Goal: Transaction & Acquisition: Purchase product/service

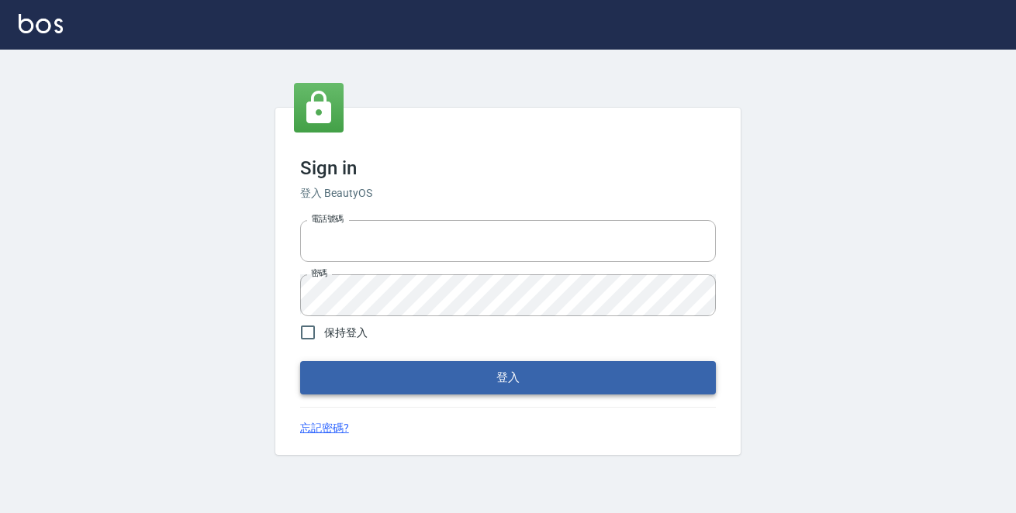
type input "0229470385"
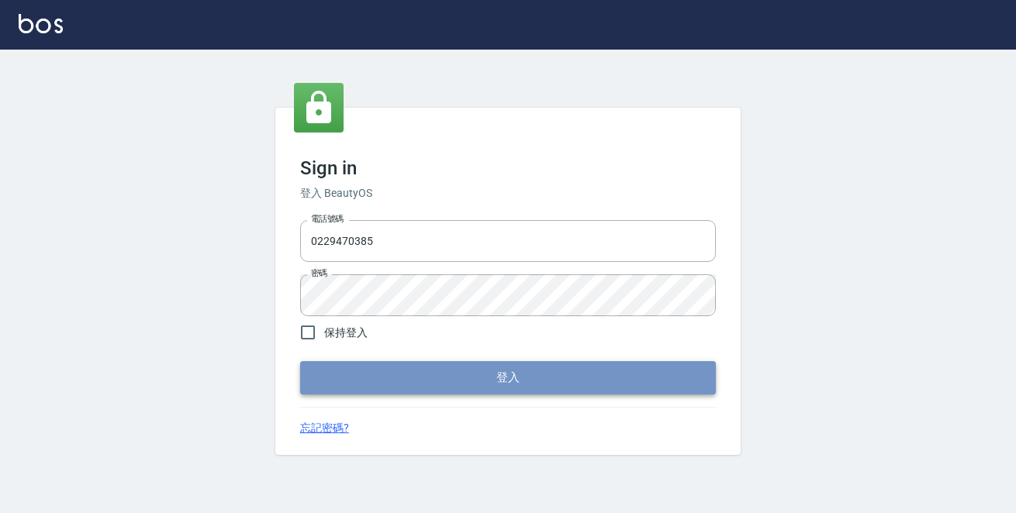
click at [381, 379] on button "登入" at bounding box center [508, 377] width 416 height 33
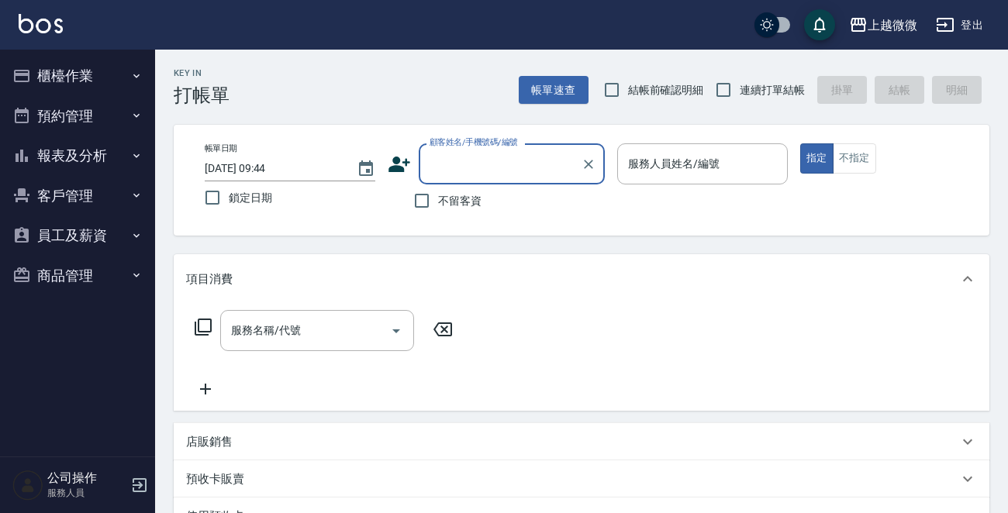
click at [36, 71] on button "櫃檯作業" at bounding box center [77, 76] width 143 height 40
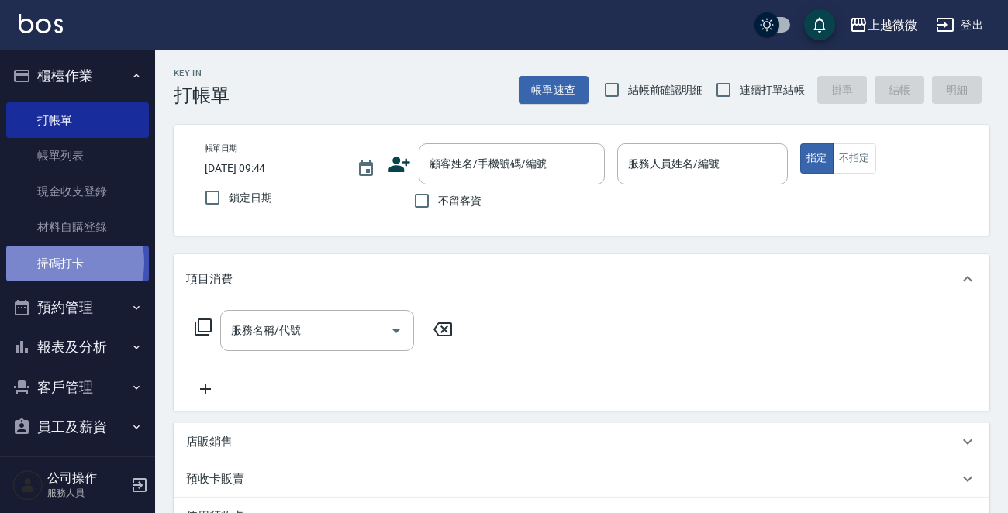
click at [51, 262] on link "掃碼打卡" at bounding box center [77, 264] width 143 height 36
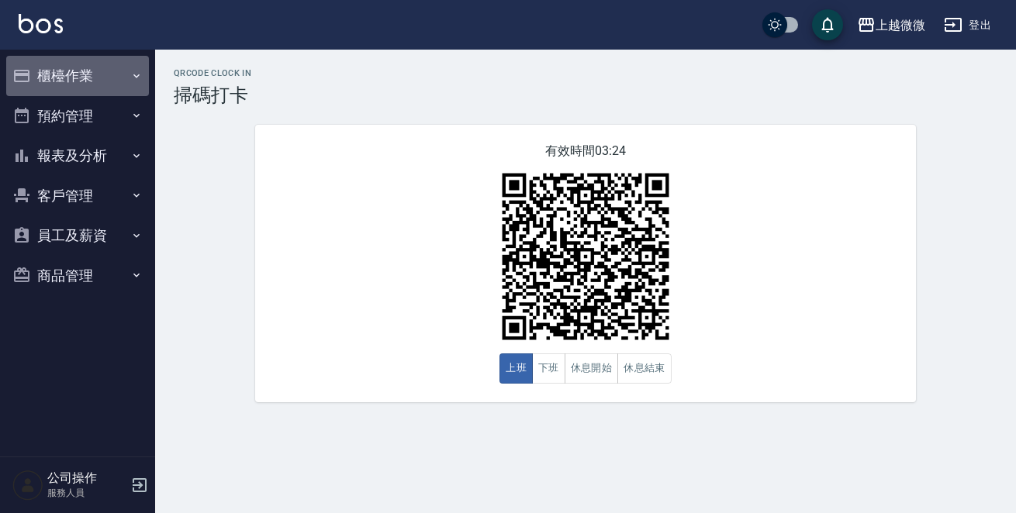
click at [140, 70] on icon "button" at bounding box center [136, 76] width 12 height 12
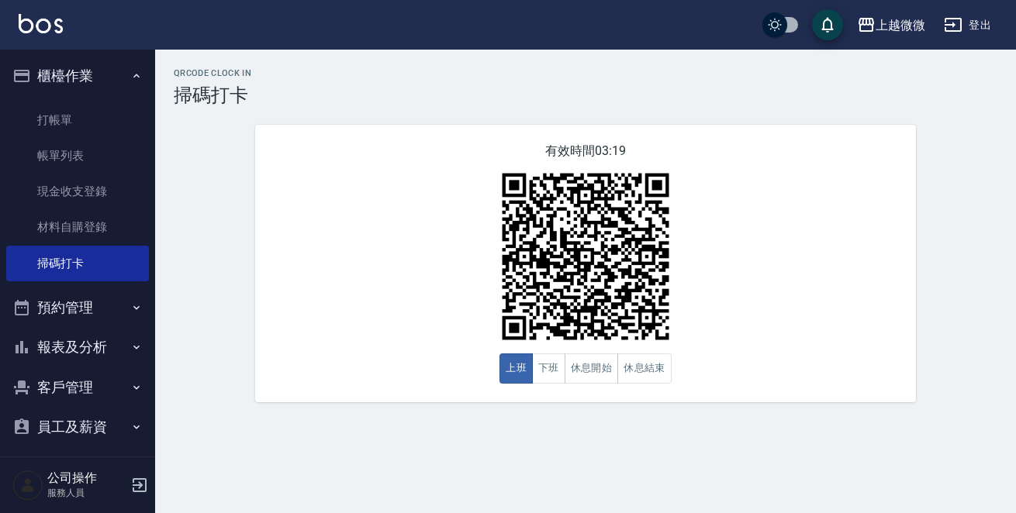
click at [132, 341] on icon "button" at bounding box center [136, 347] width 12 height 12
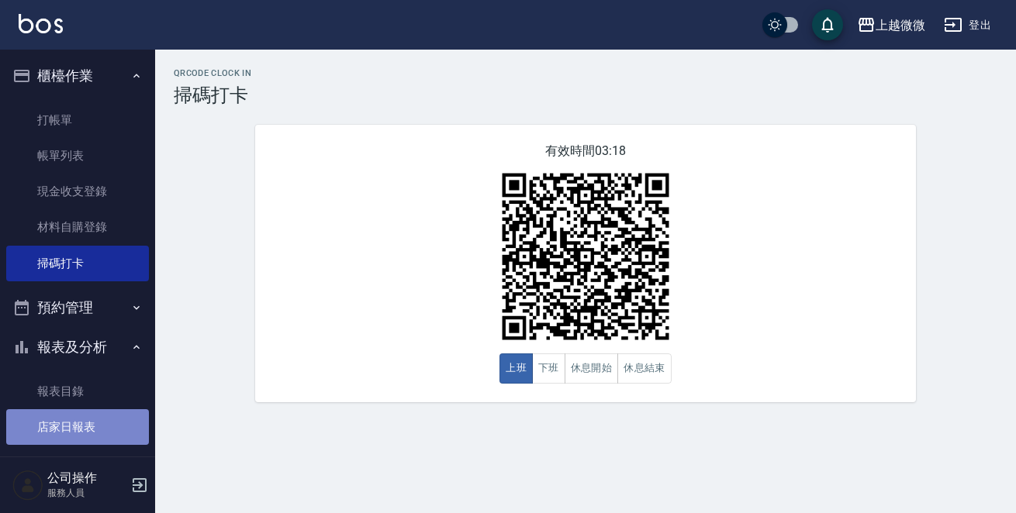
click at [105, 420] on link "店家日報表" at bounding box center [77, 428] width 143 height 36
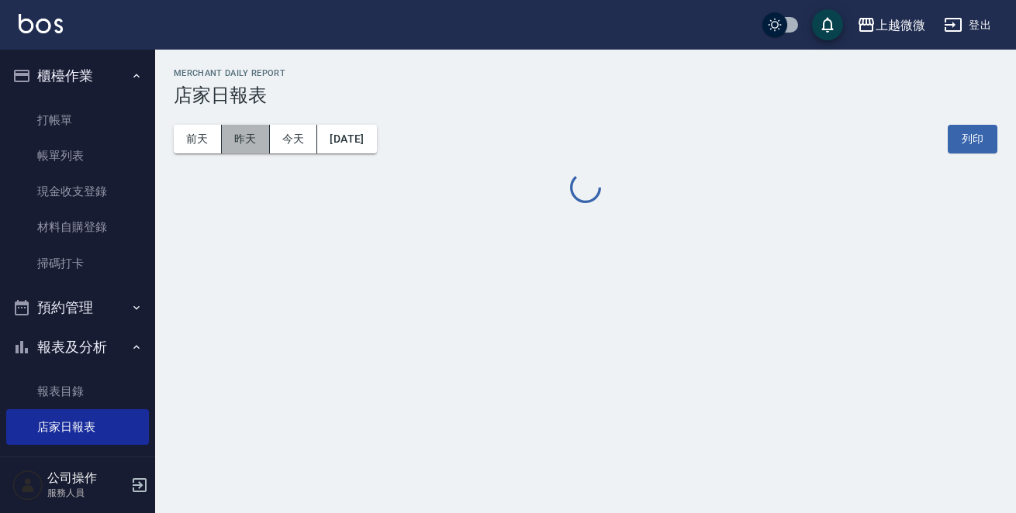
click at [245, 130] on button "昨天" at bounding box center [246, 139] width 48 height 29
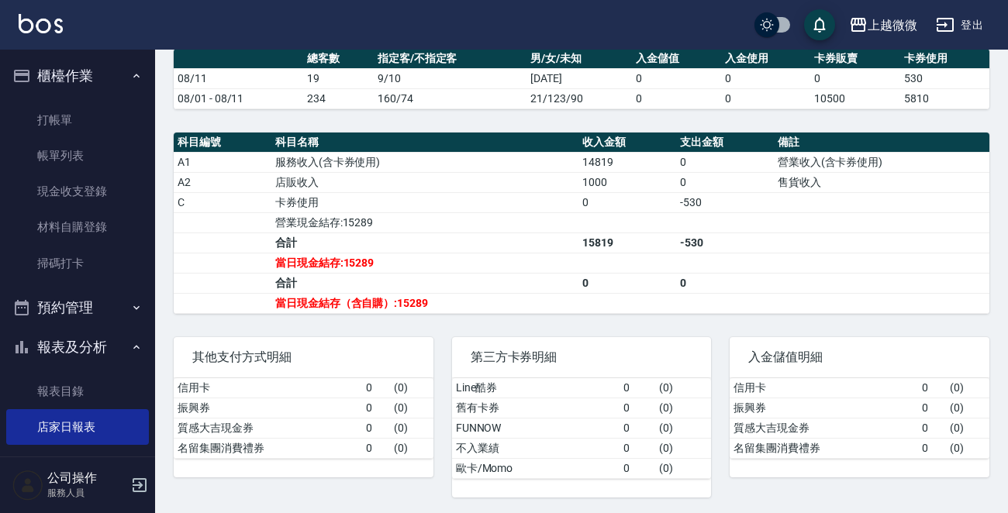
scroll to position [500, 0]
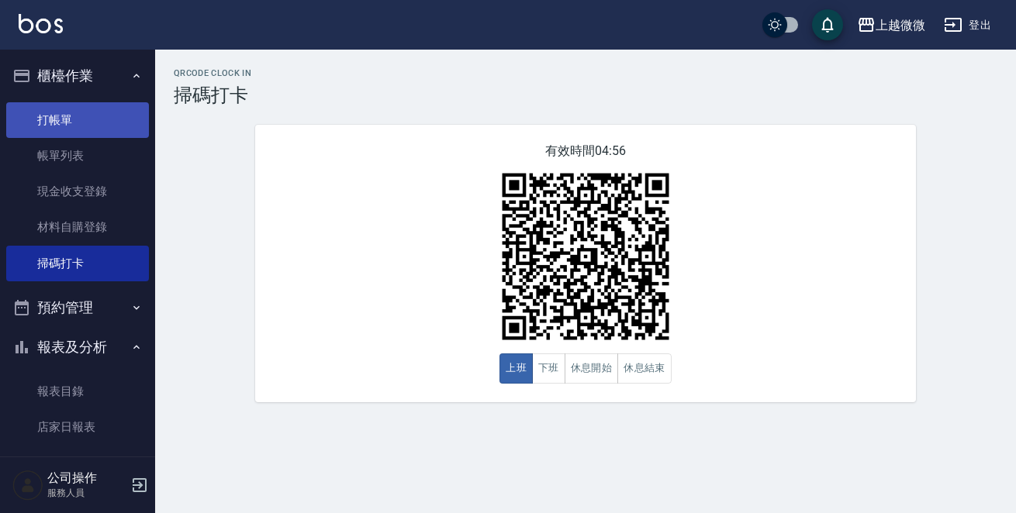
click at [39, 112] on link "打帳單" at bounding box center [77, 120] width 143 height 36
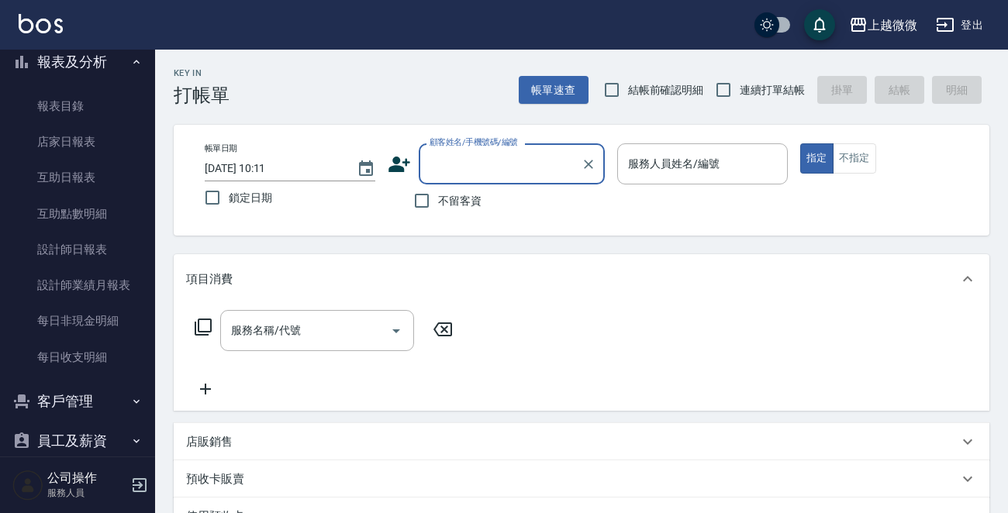
scroll to position [348, 0]
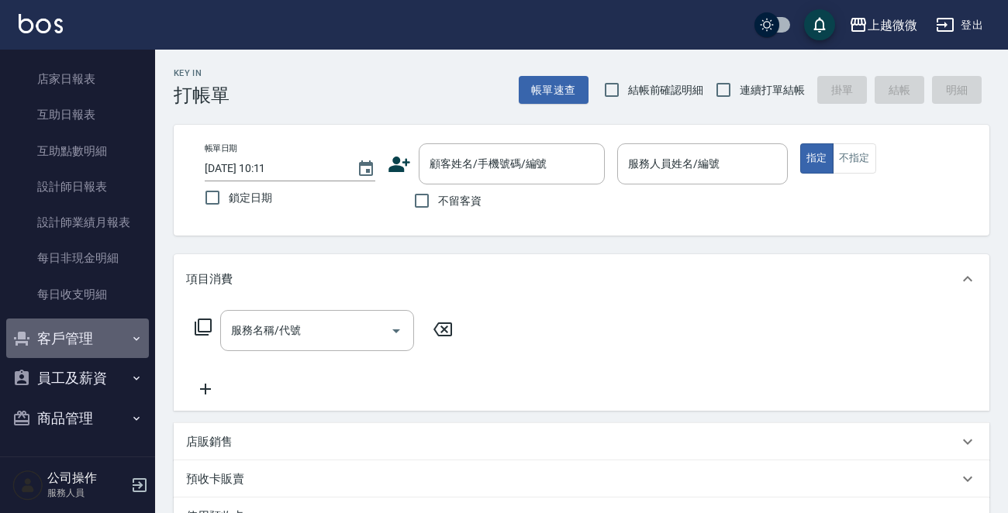
click at [132, 337] on icon "button" at bounding box center [136, 339] width 12 height 12
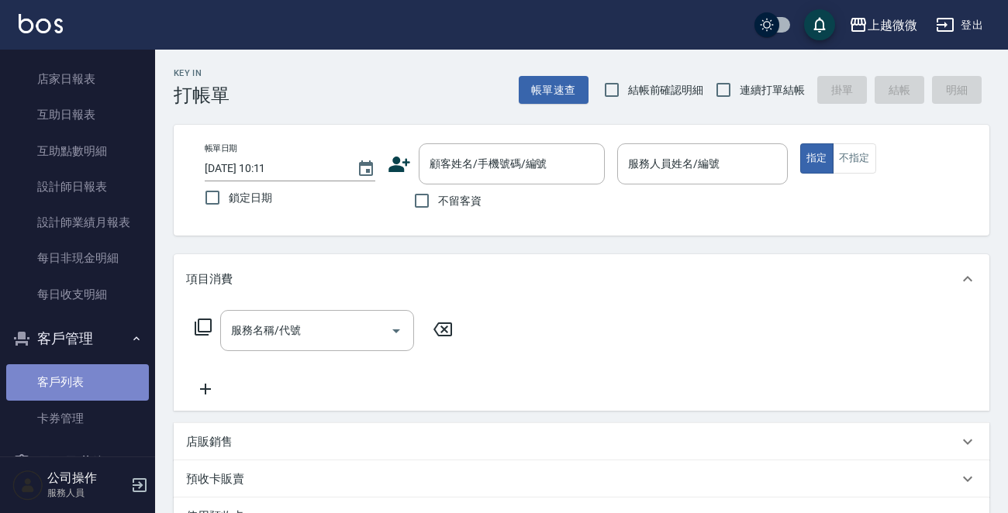
click at [117, 379] on link "客戶列表" at bounding box center [77, 383] width 143 height 36
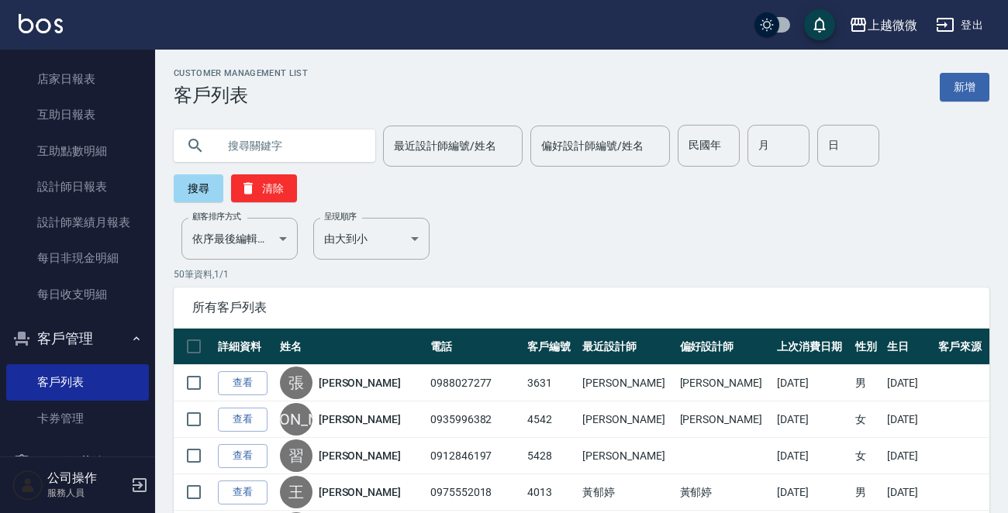
click at [264, 145] on input "text" at bounding box center [290, 146] width 146 height 42
type input "可以"
click at [192, 192] on button "搜尋" at bounding box center [199, 189] width 50 height 28
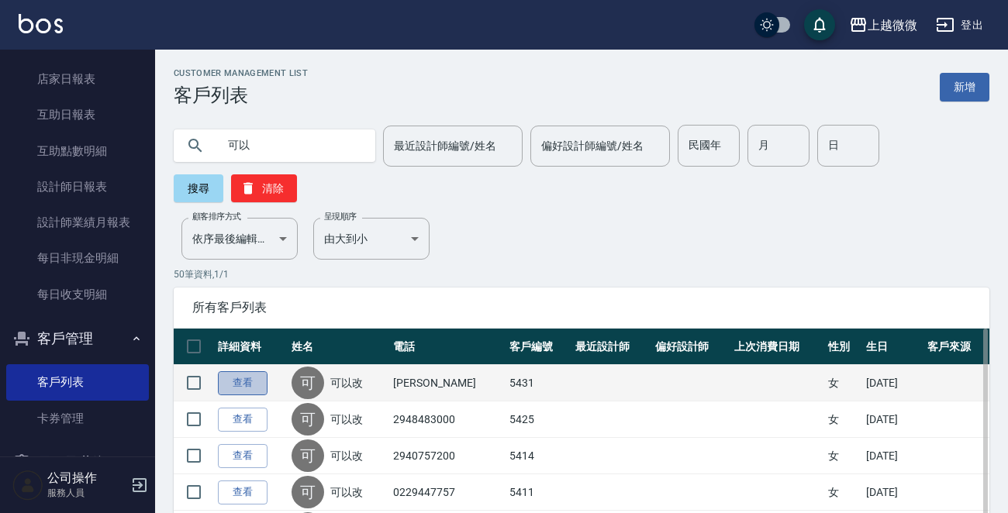
click at [238, 382] on link "查看" at bounding box center [243, 384] width 50 height 24
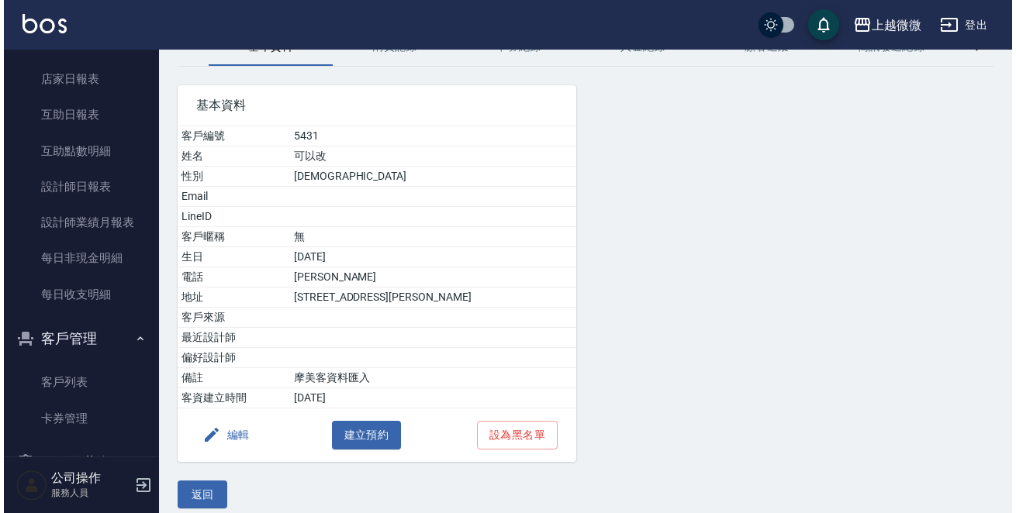
scroll to position [96, 0]
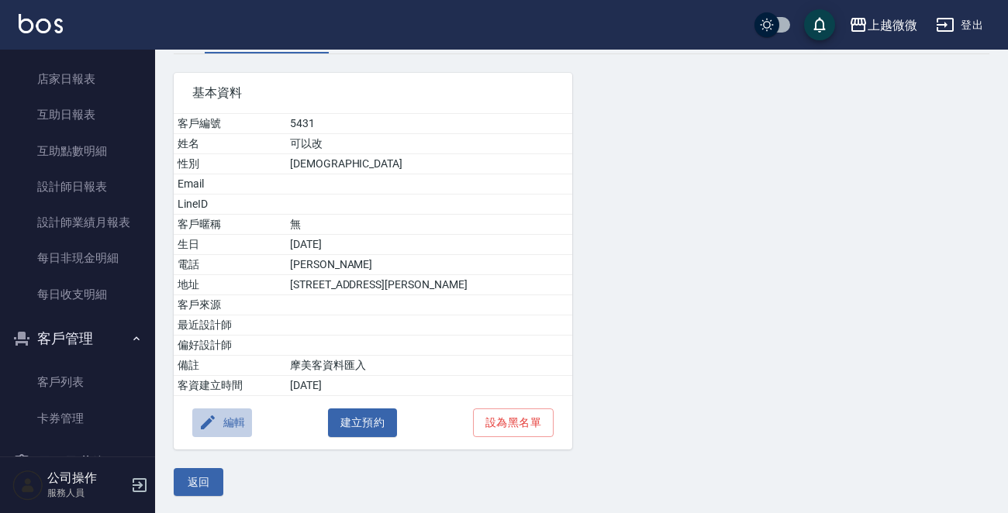
click at [223, 420] on button "編輯" at bounding box center [222, 423] width 60 height 29
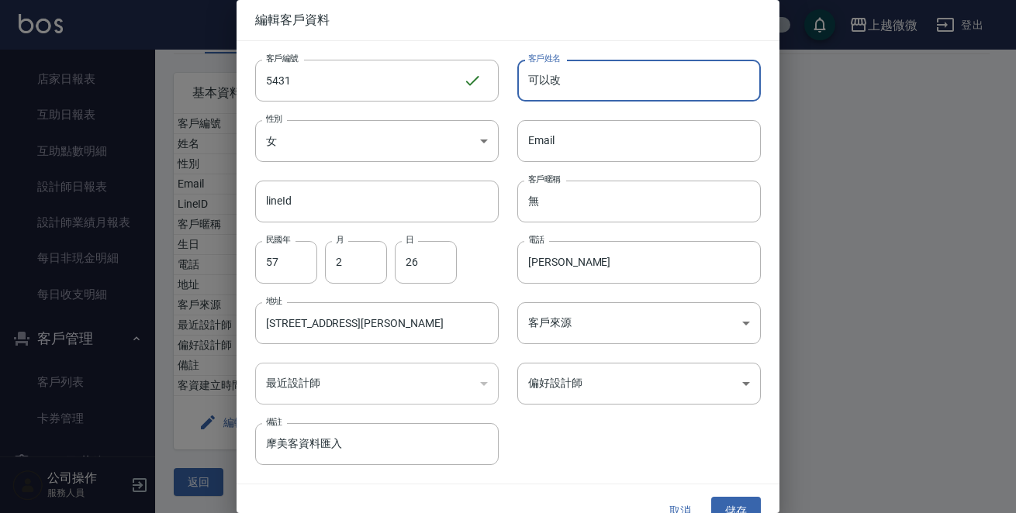
click at [580, 79] on input "可以改" at bounding box center [639, 81] width 244 height 42
type input "可"
type input "游家鳴"
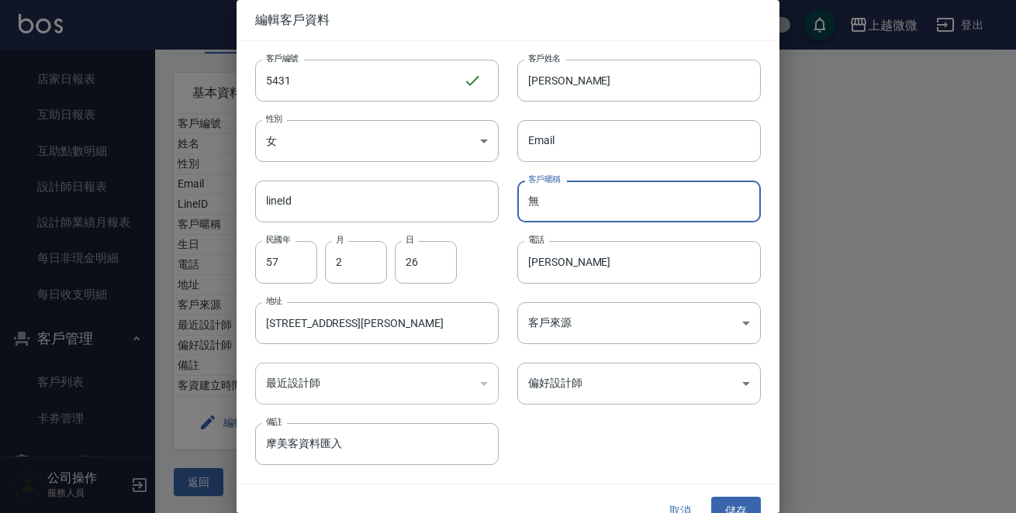
click at [543, 197] on input "無" at bounding box center [639, 202] width 244 height 42
type input "游海龜"
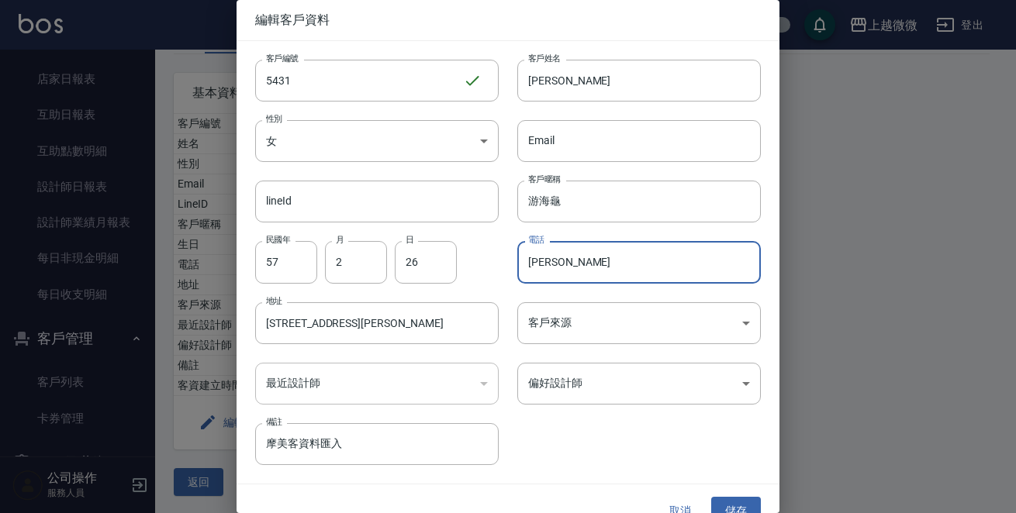
click at [576, 268] on input "劉懿珍" at bounding box center [639, 262] width 244 height 42
type input "劉"
type input "0928978382"
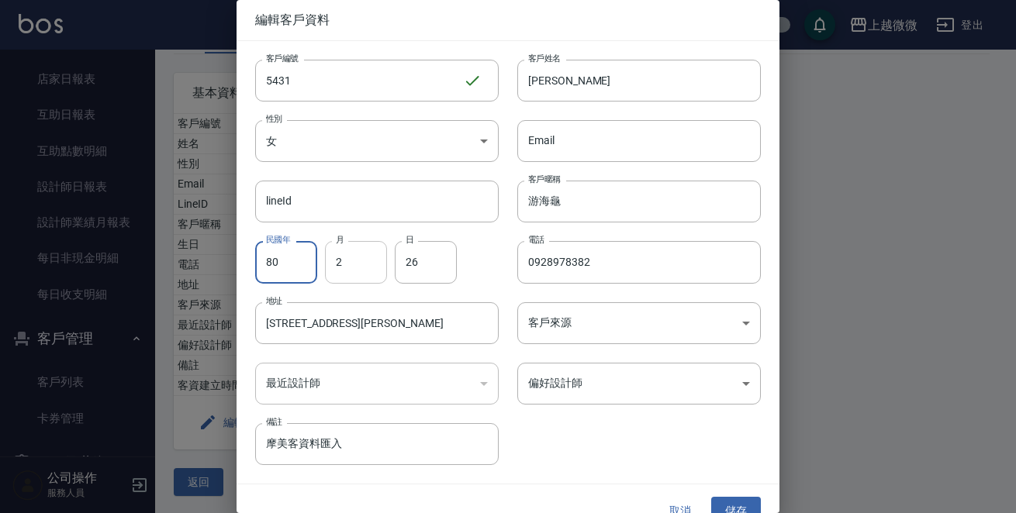
type input "80"
click at [345, 247] on input "2" at bounding box center [356, 262] width 62 height 42
type input "07"
click at [411, 262] on input "26" at bounding box center [426, 262] width 62 height 42
type input "09"
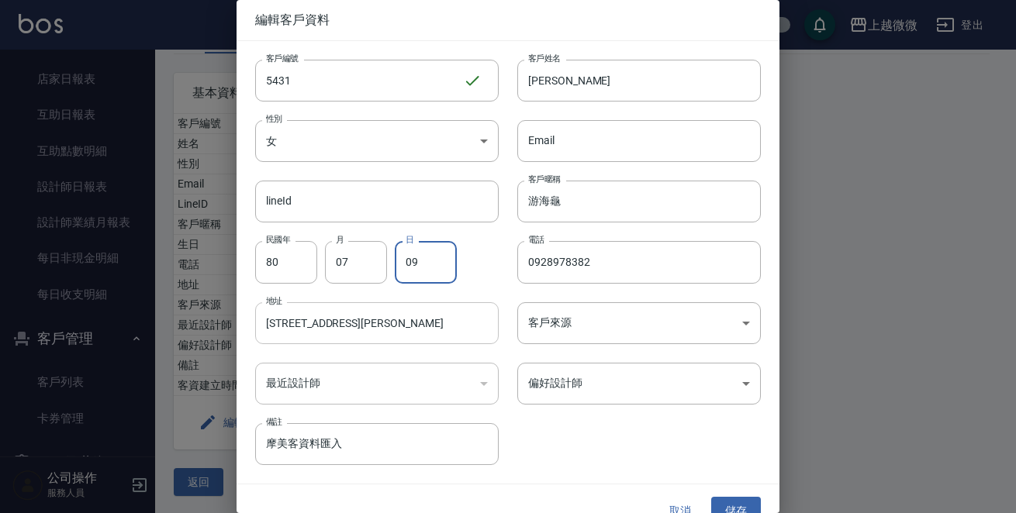
click at [428, 326] on input "新北市中和區景平路159巷5號6樓" at bounding box center [377, 324] width 244 height 42
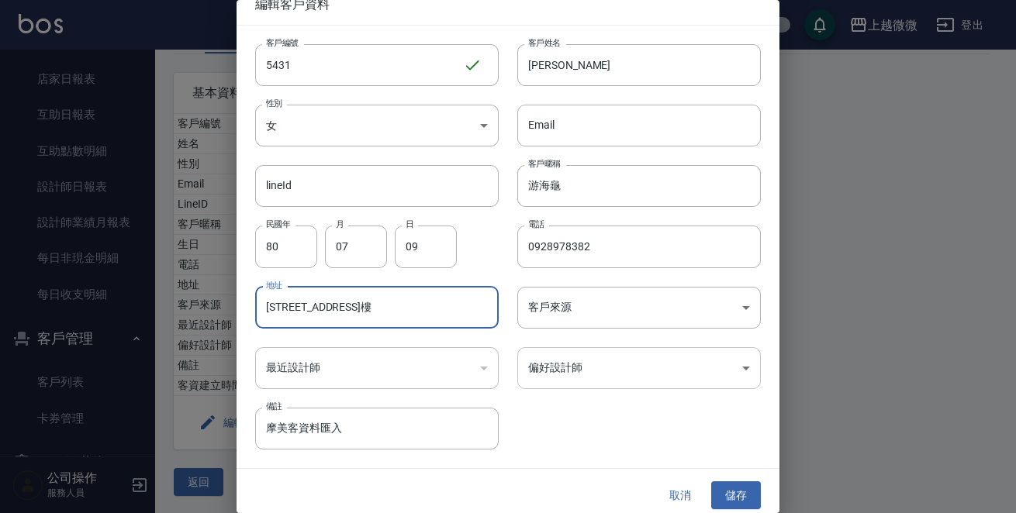
scroll to position [23, 0]
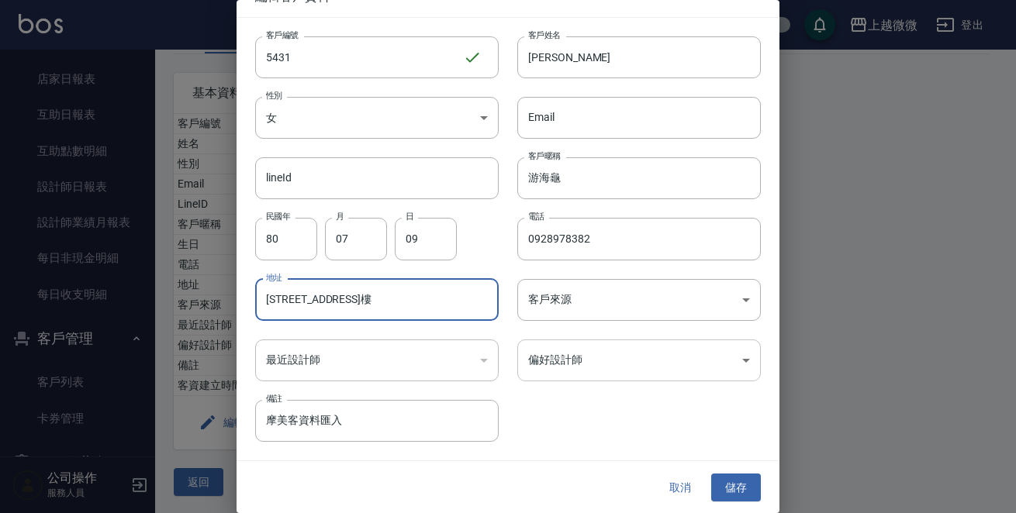
type input "新北市中和區仁愛街36巷6號5樓"
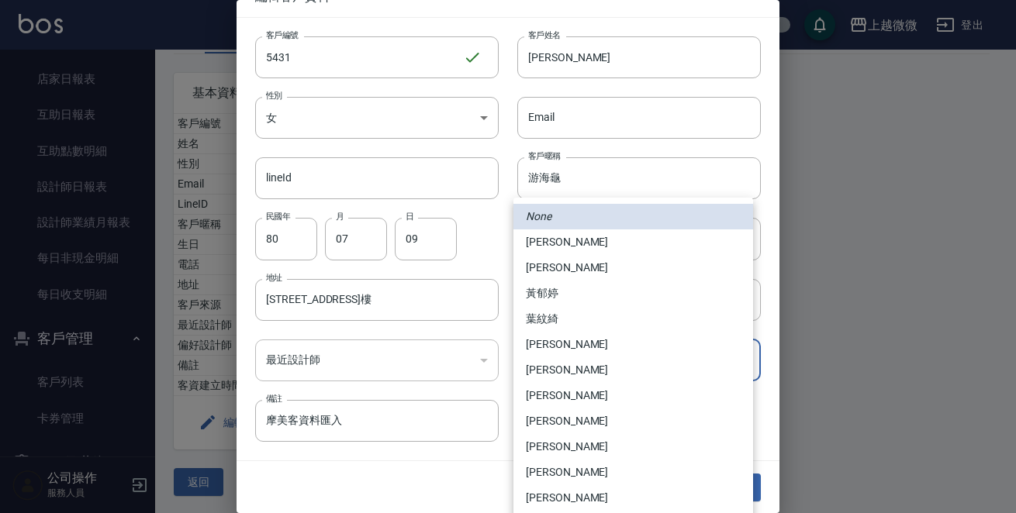
click at [735, 356] on body "上越微微 登出 櫃檯作業 打帳單 帳單列表 現金收支登錄 材料自購登錄 掃碼打卡 預約管理 預約管理 單日預約紀錄 單週預約紀錄 報表及分析 報表目錄 店家日…" at bounding box center [508, 209] width 1016 height 611
click at [593, 371] on li "邱佳嫻" at bounding box center [633, 371] width 240 height 26
type input "61c4e8fb-c921-4bbb-96ba-b58ab6e9ebdb"
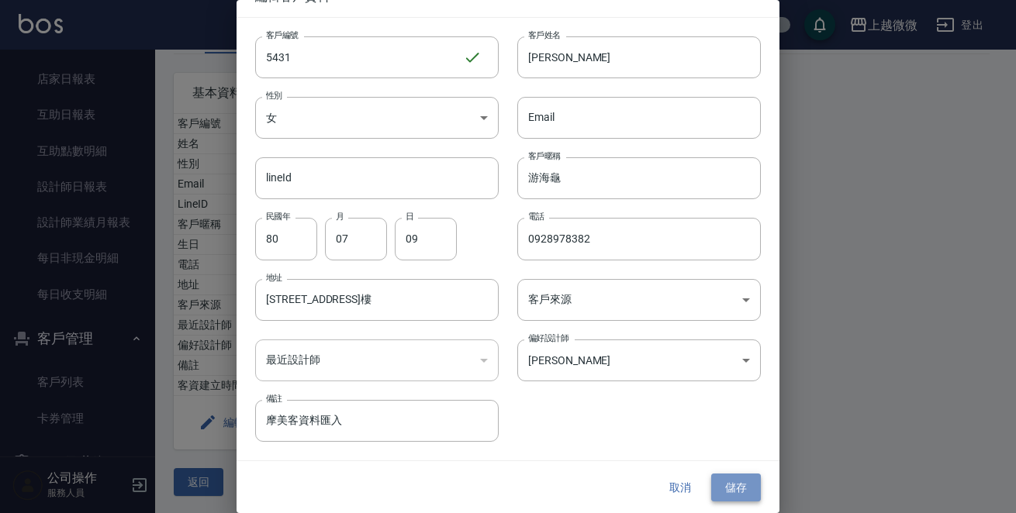
click at [725, 485] on button "儲存" at bounding box center [736, 488] width 50 height 29
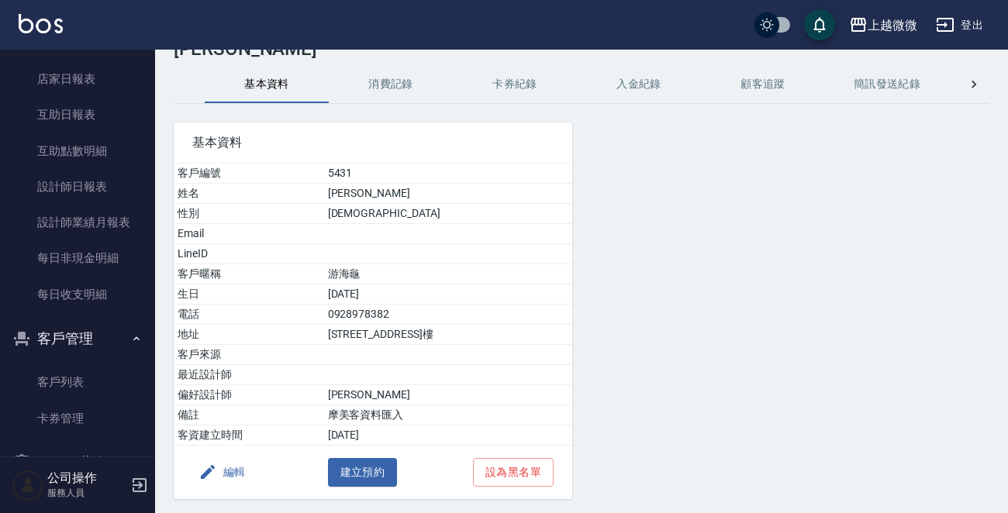
scroll to position [0, 0]
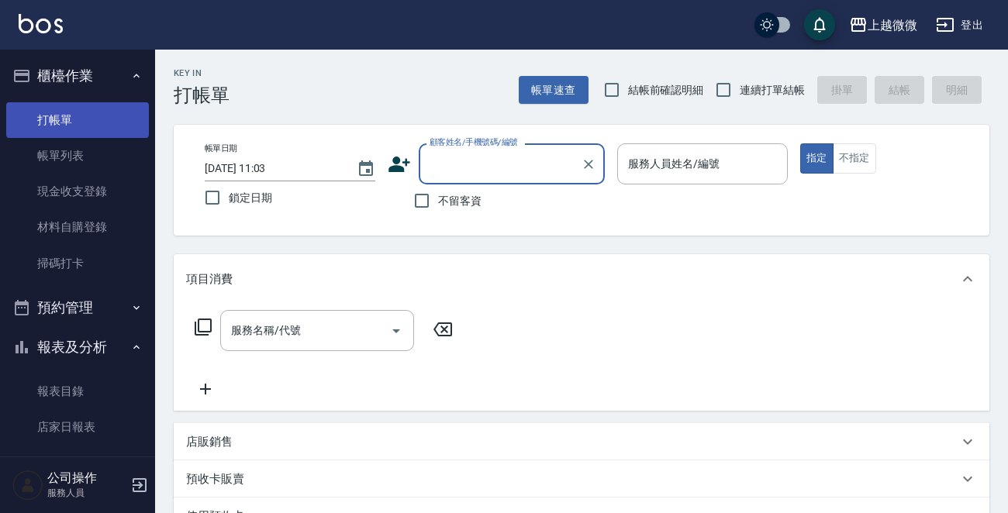
click at [97, 116] on link "打帳單" at bounding box center [77, 120] width 143 height 36
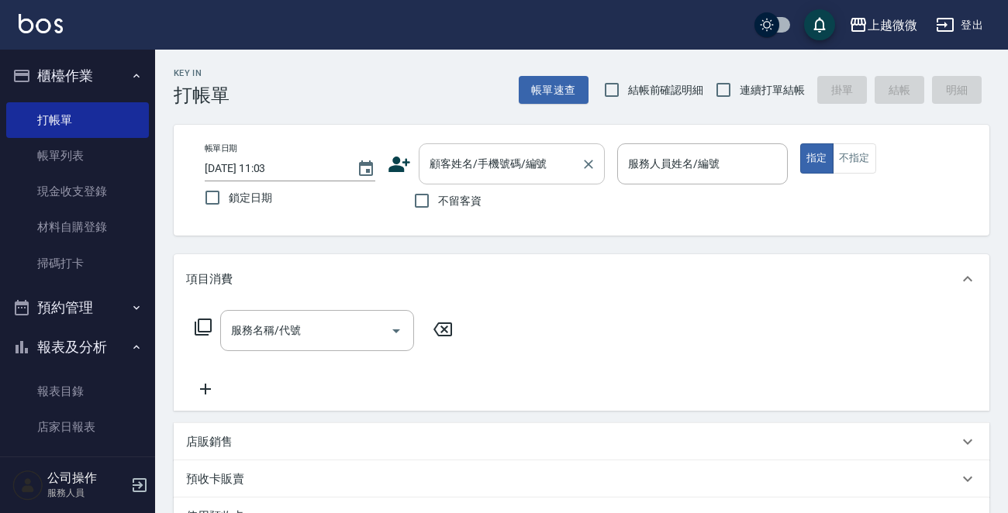
click at [470, 162] on input "顧客姓名/手機號碼/編號" at bounding box center [500, 163] width 149 height 27
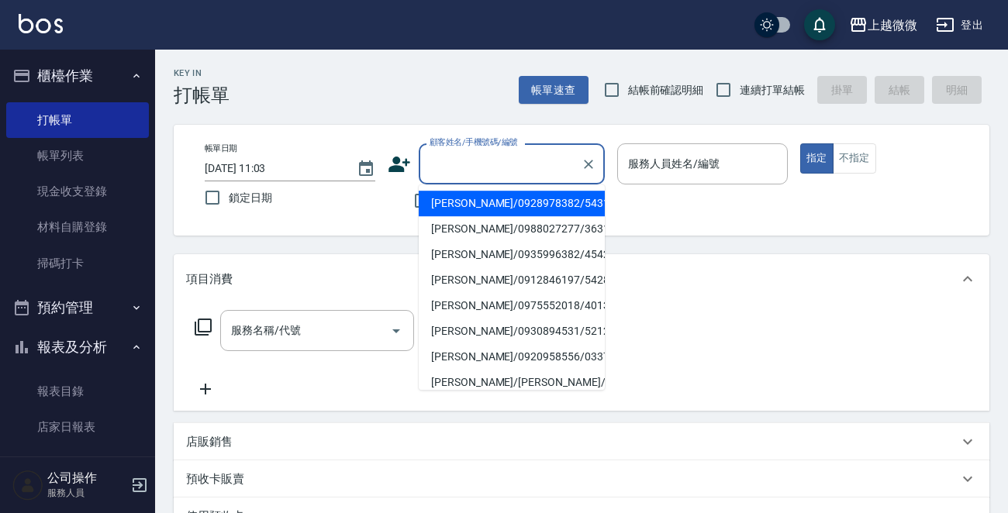
click at [467, 202] on li "游家鳴/0928978382/5431" at bounding box center [512, 204] width 186 height 26
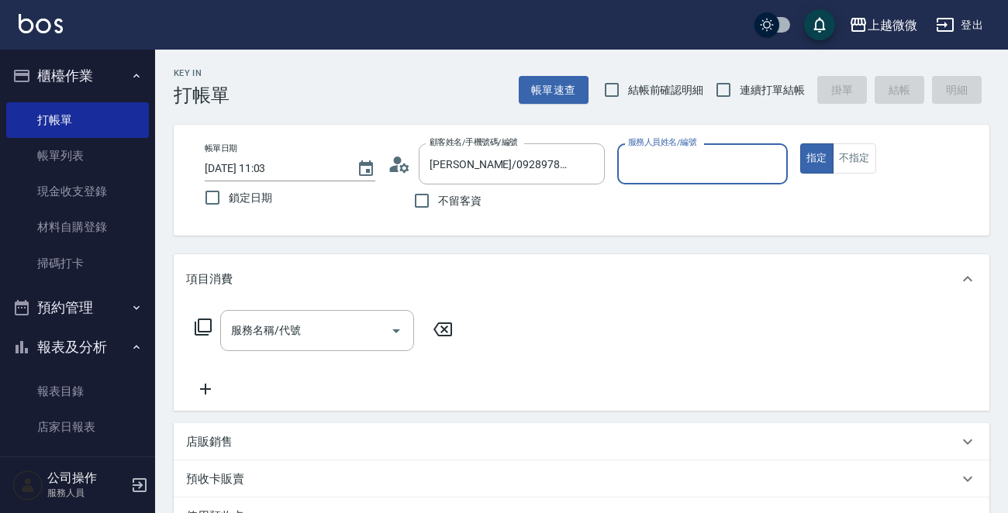
type input "游家鳴/0928978382/5431"
type input "Annie-7"
click at [395, 334] on icon "Open" at bounding box center [396, 331] width 19 height 19
click at [202, 323] on icon at bounding box center [203, 327] width 19 height 19
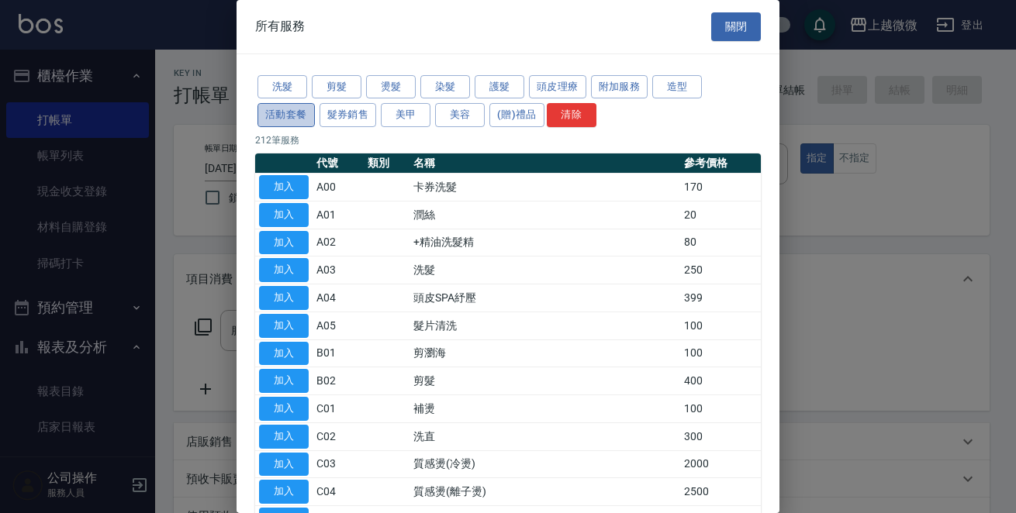
click at [305, 117] on button "活動套餐" at bounding box center [286, 115] width 57 height 24
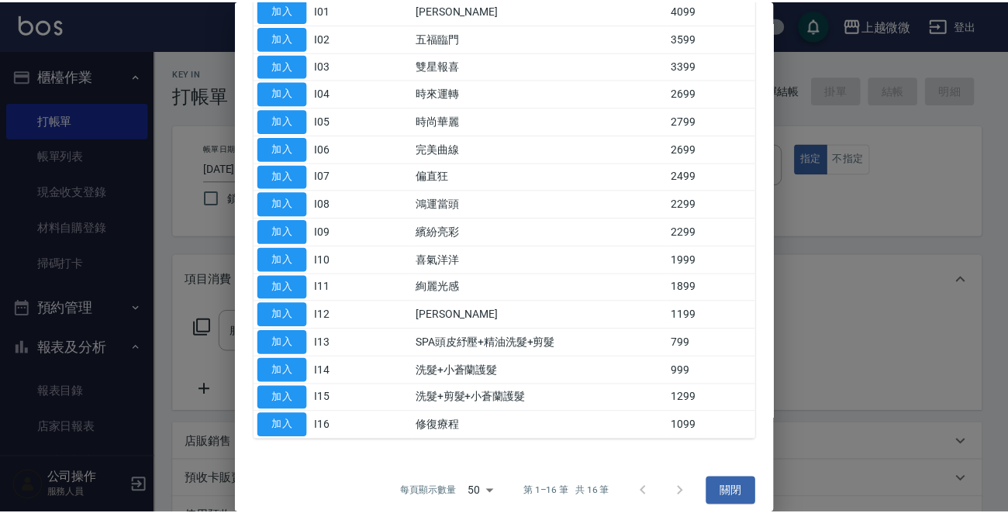
scroll to position [187, 0]
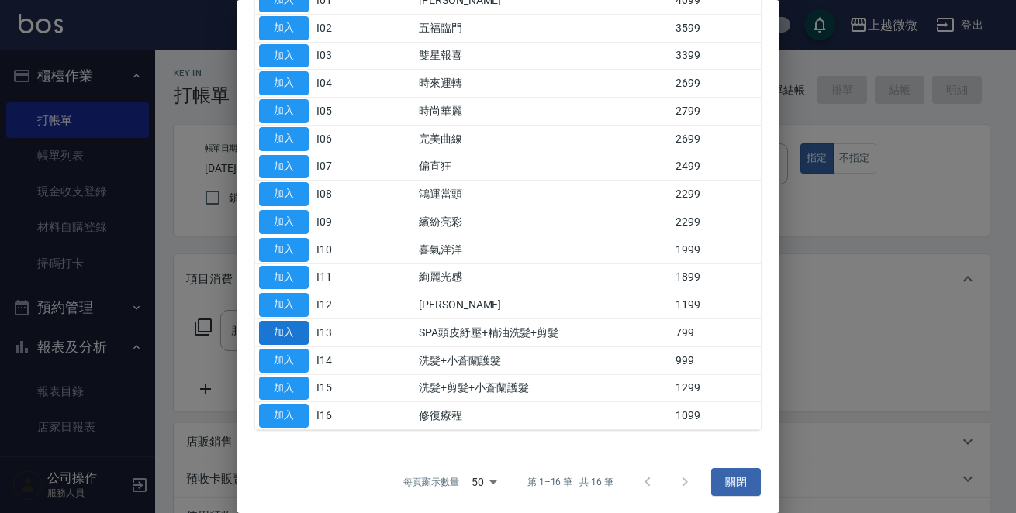
click at [288, 332] on button "加入" at bounding box center [284, 333] width 50 height 24
type input "SPA頭皮紓壓+精油洗髮+剪髮(I13)"
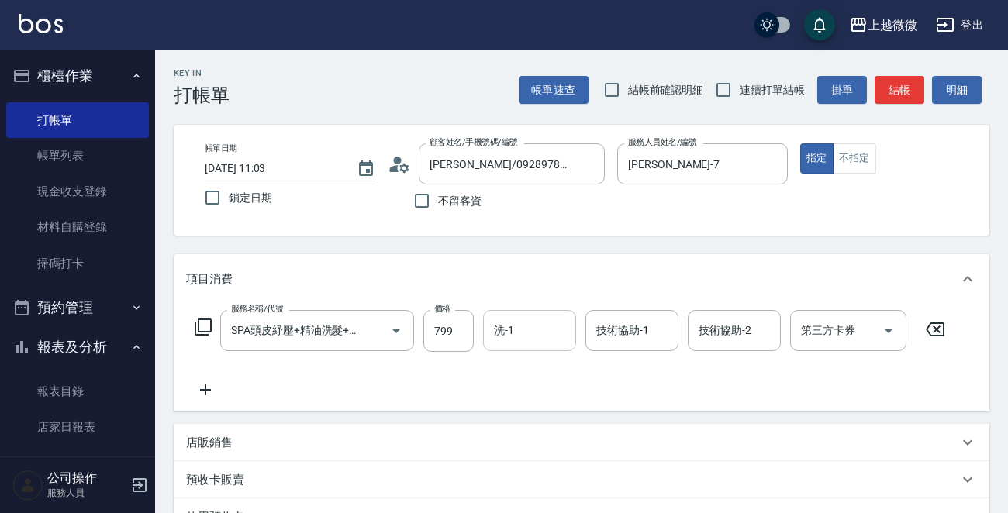
click at [504, 329] on input "洗-1" at bounding box center [529, 330] width 79 height 27
type input "Kristin-11"
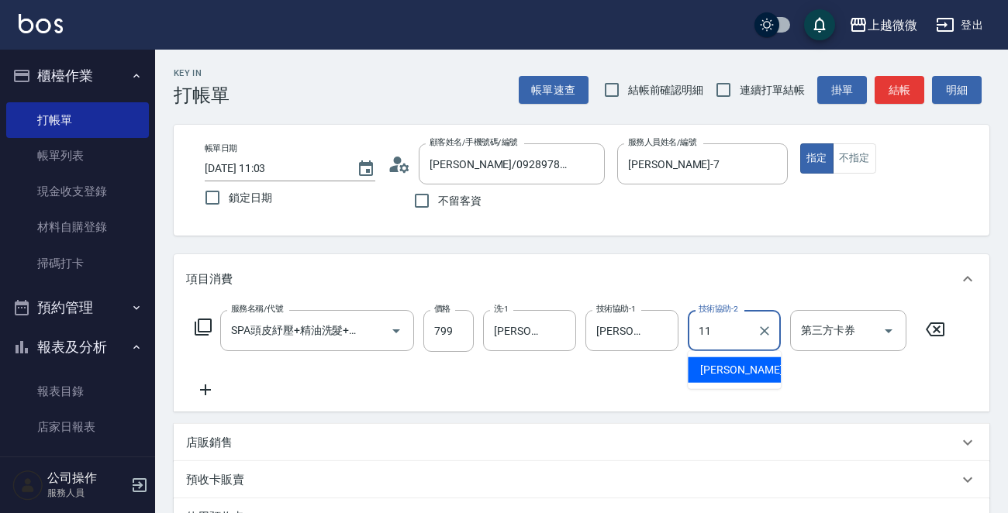
type input "Kristin-11"
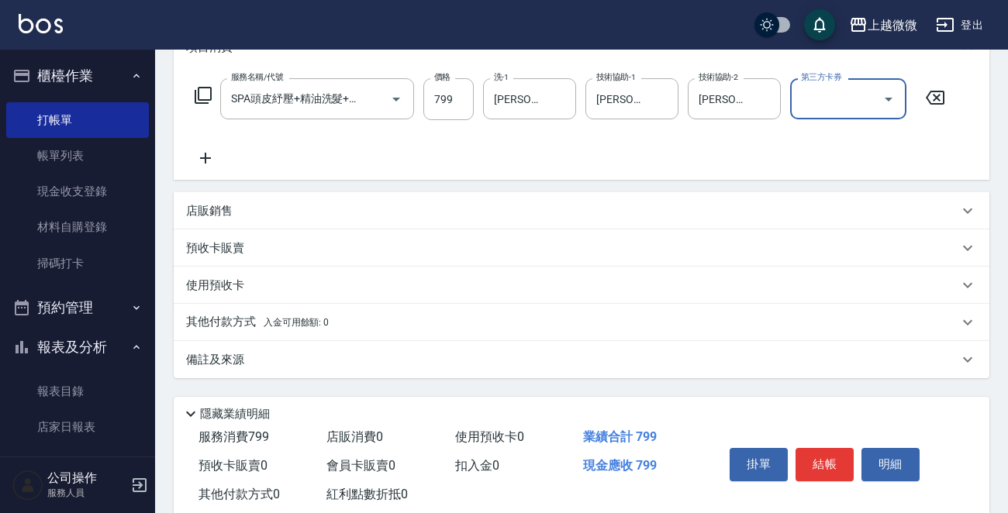
scroll to position [233, 0]
click at [837, 457] on button "結帳" at bounding box center [825, 464] width 58 height 33
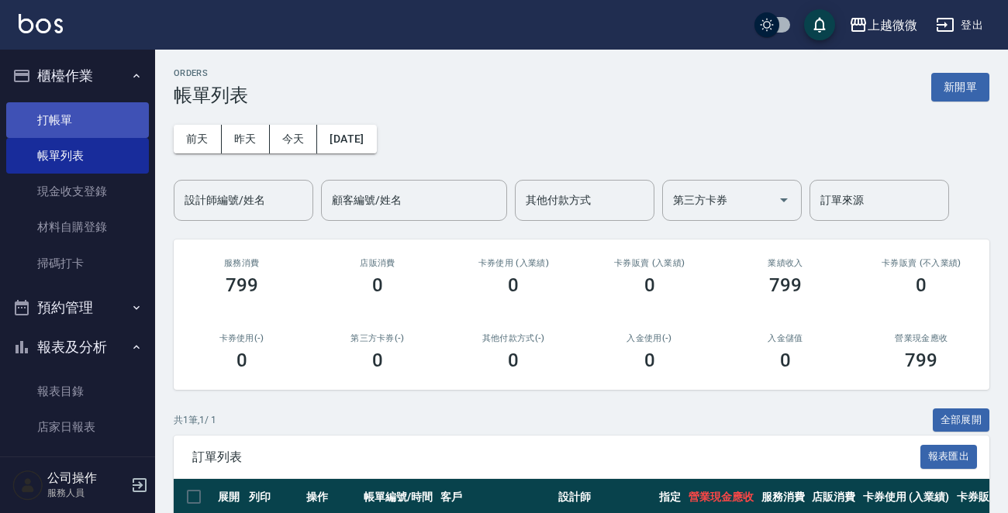
click at [64, 116] on link "打帳單" at bounding box center [77, 120] width 143 height 36
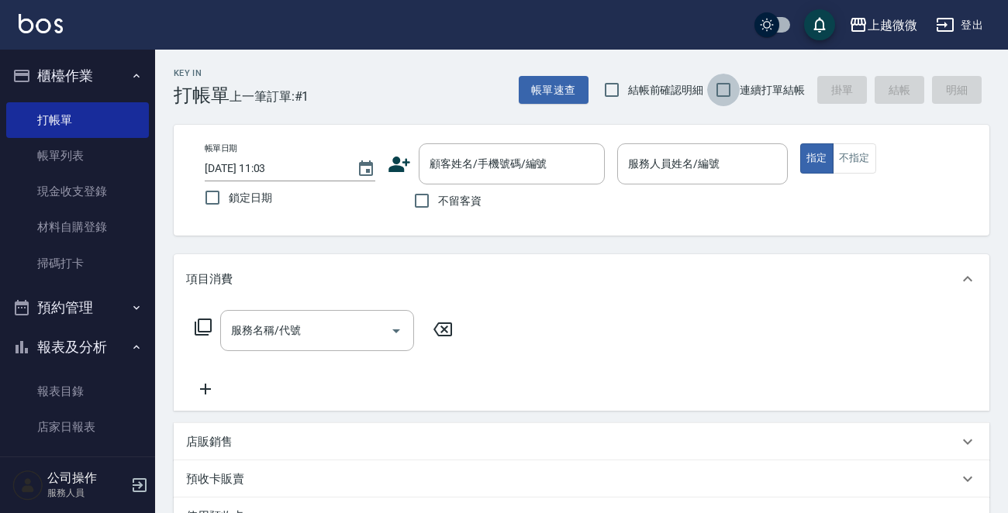
click at [730, 85] on input "連續打單結帳" at bounding box center [723, 90] width 33 height 33
checkbox input "true"
click at [474, 168] on input "顧客姓名/手機號碼/編號" at bounding box center [500, 163] width 149 height 27
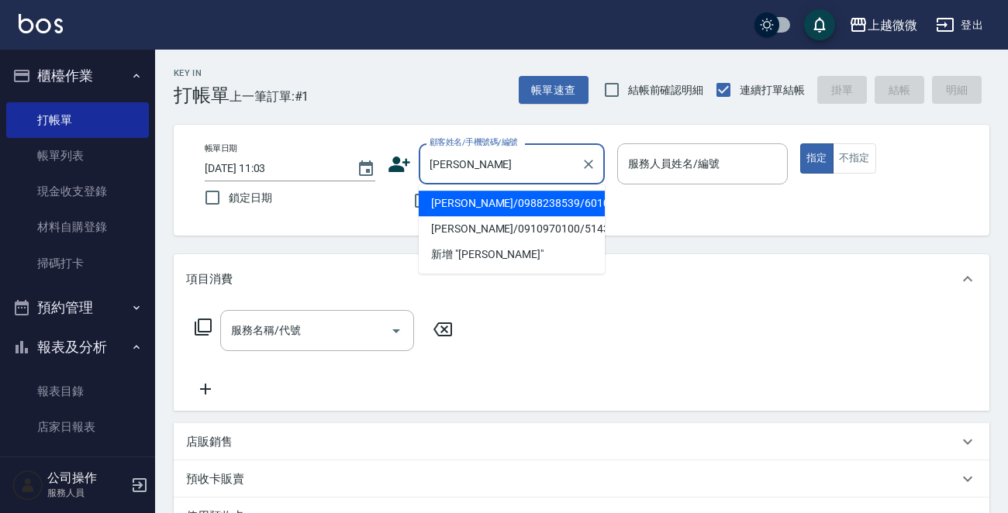
click at [459, 201] on li "楊金澈/0988238539/6010" at bounding box center [512, 204] width 186 height 26
type input "楊金澈/0988238539/6010"
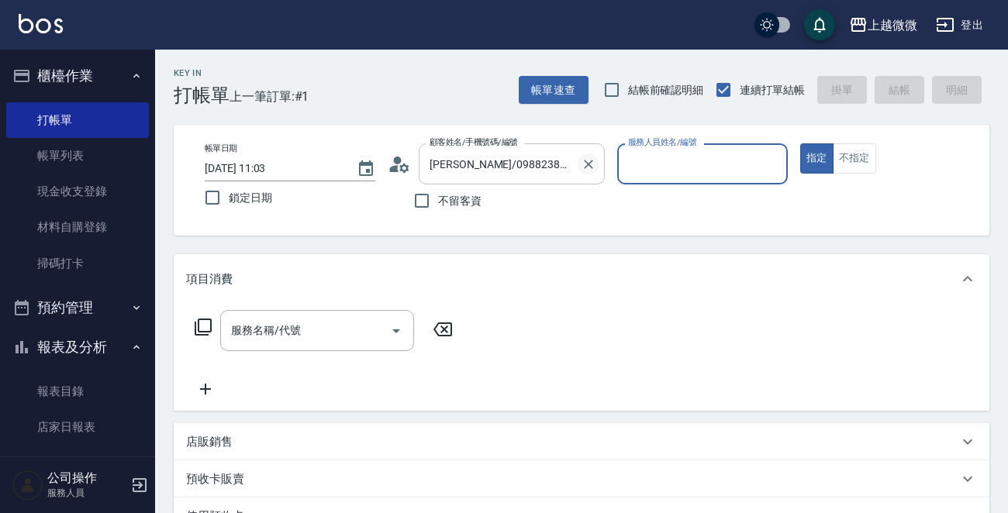
type input "Annie-7"
click at [399, 333] on icon "Open" at bounding box center [396, 331] width 19 height 19
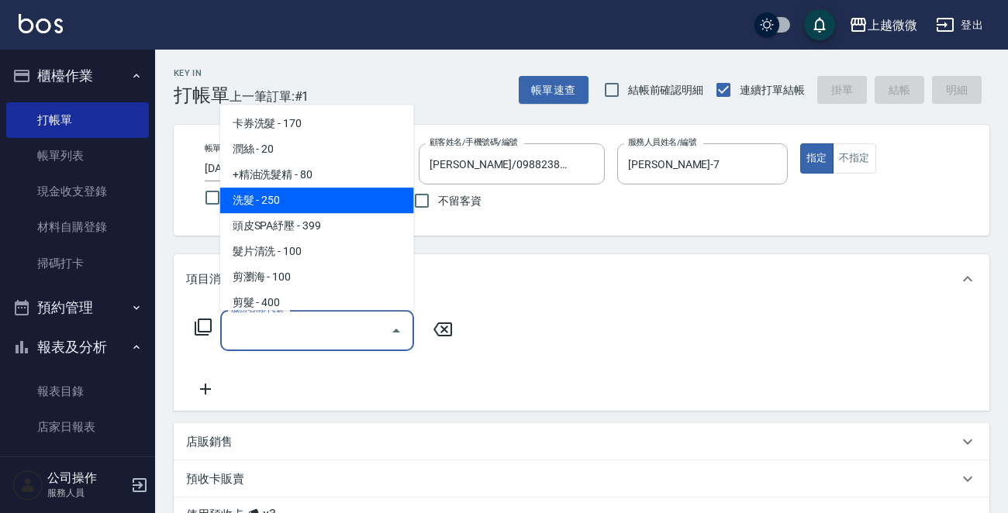
click at [313, 202] on span "洗髮 - 250" at bounding box center [317, 201] width 194 height 26
type input "洗髮(A03)"
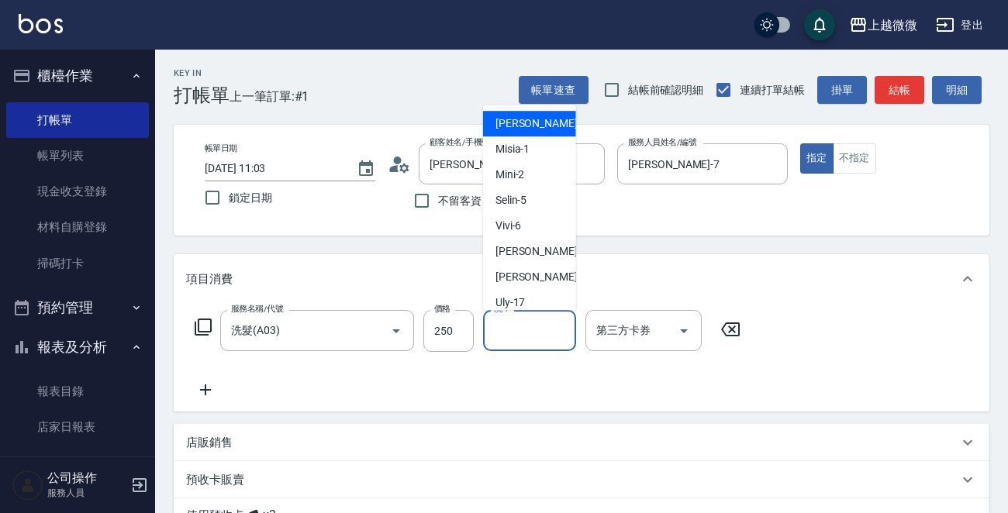
click at [528, 332] on input "洗-1" at bounding box center [529, 330] width 79 height 27
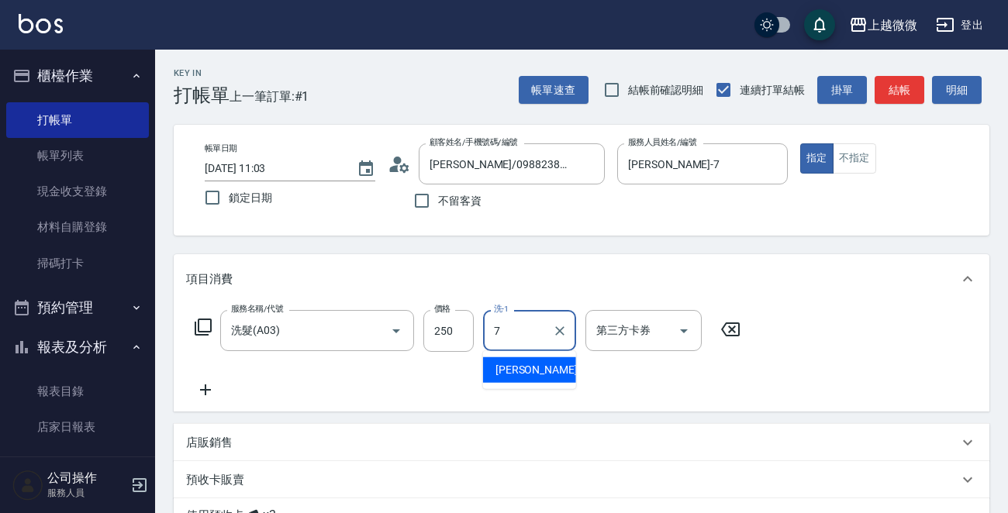
type input "Annie-7"
click at [209, 388] on icon at bounding box center [205, 390] width 39 height 19
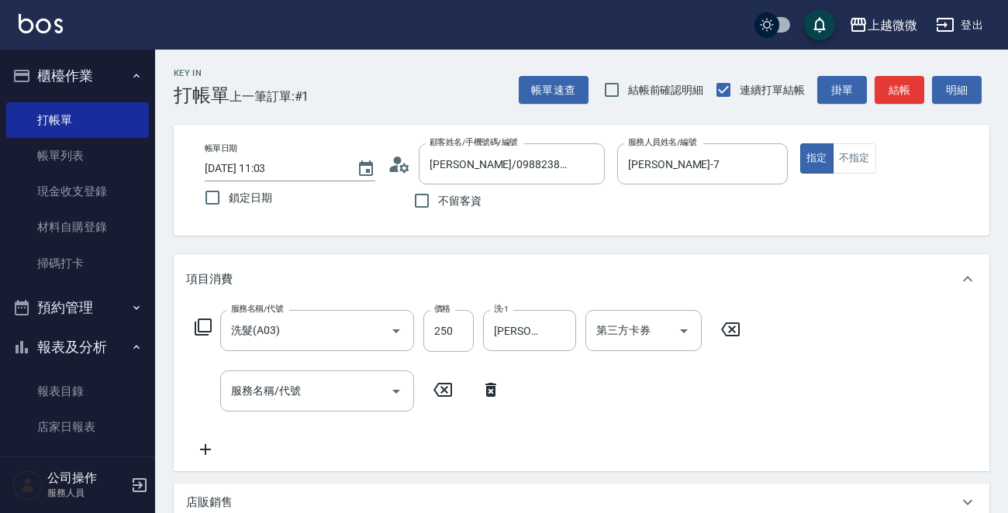
click at [201, 322] on icon at bounding box center [203, 327] width 19 height 19
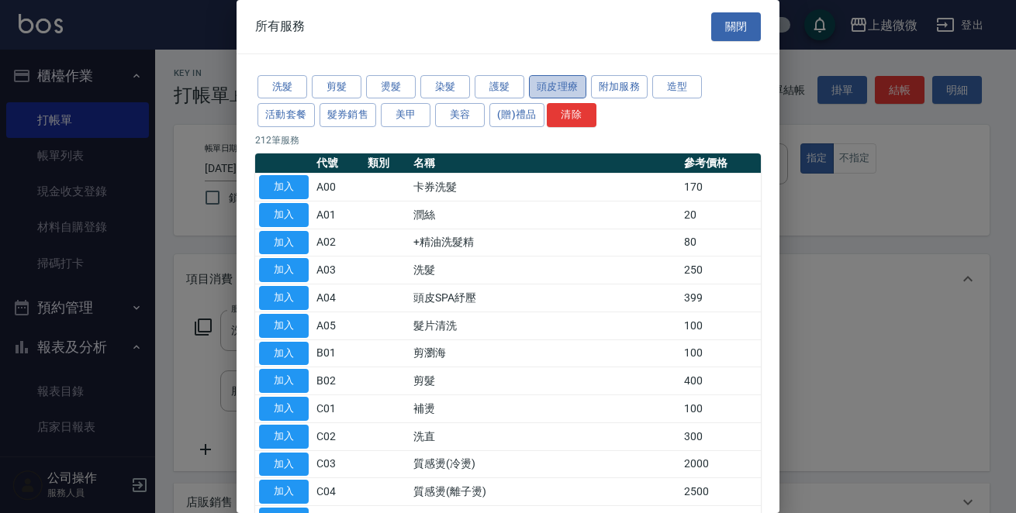
click at [562, 85] on button "頭皮理療" at bounding box center [557, 87] width 57 height 24
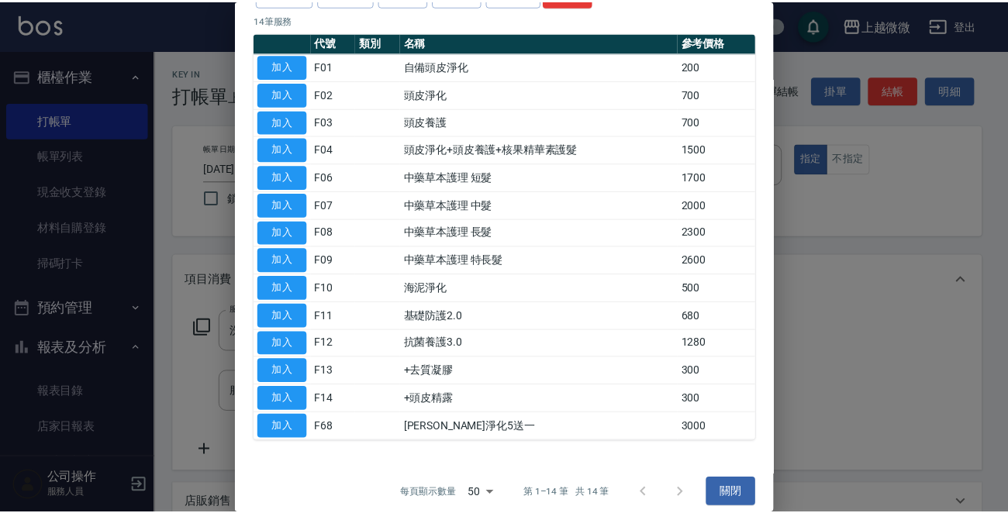
scroll to position [132, 0]
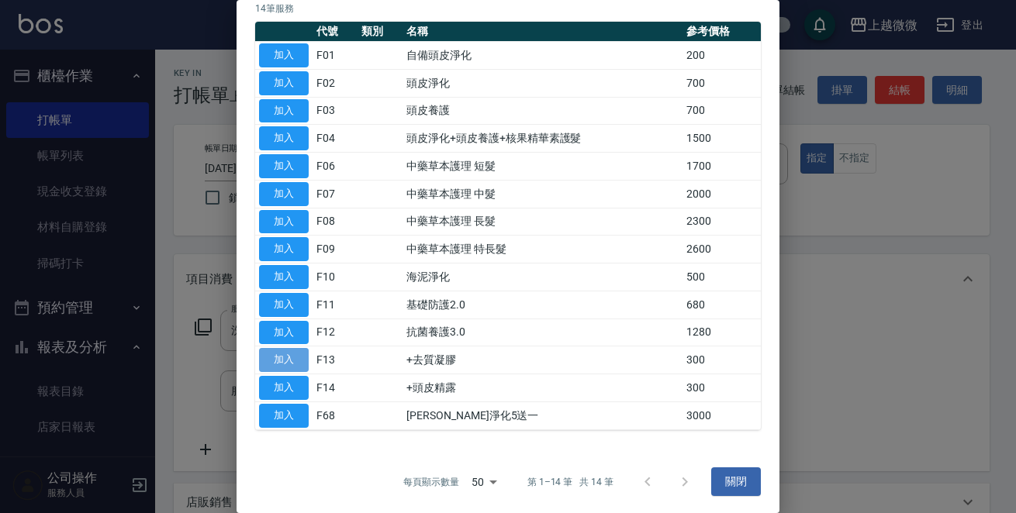
click at [289, 358] on button "加入" at bounding box center [284, 360] width 50 height 24
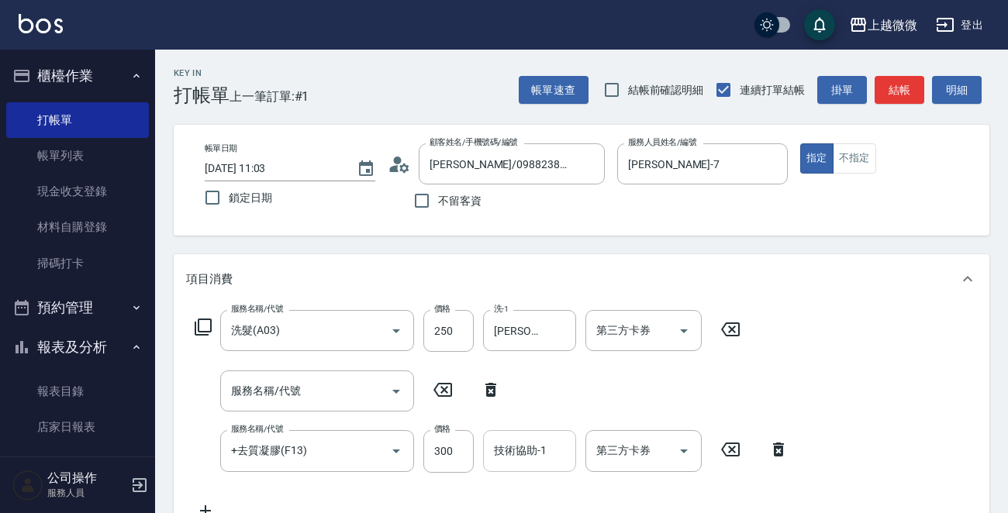
click at [526, 454] on input "技術協助-1" at bounding box center [529, 450] width 79 height 27
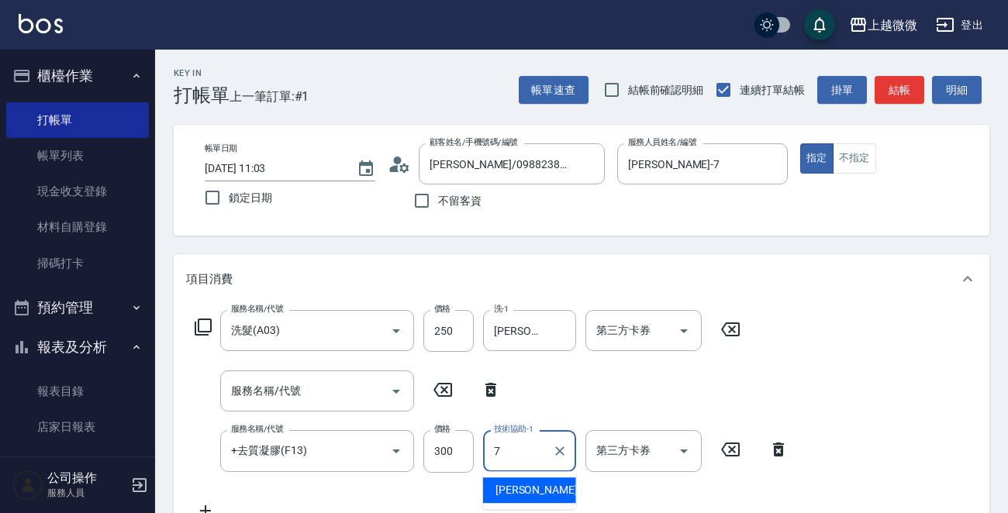
type input "Annie-7"
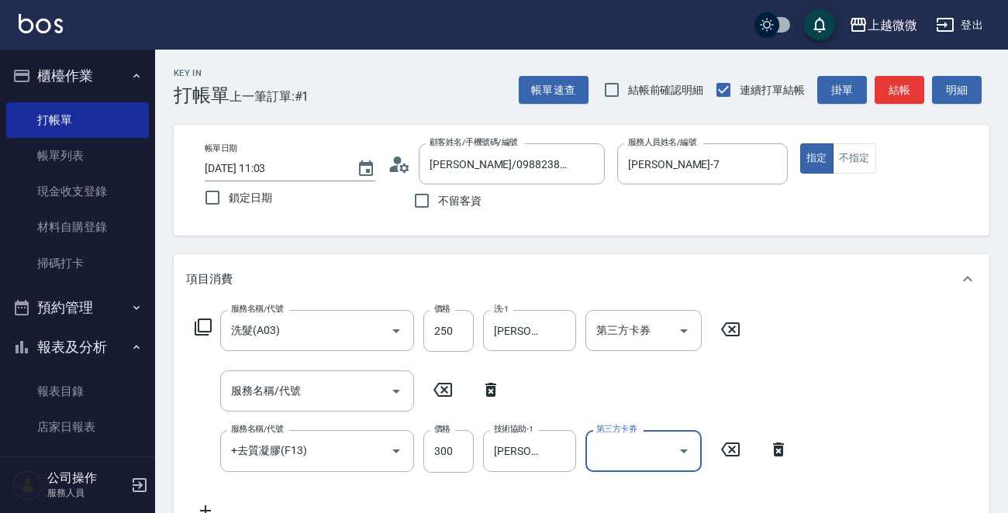
scroll to position [310, 0]
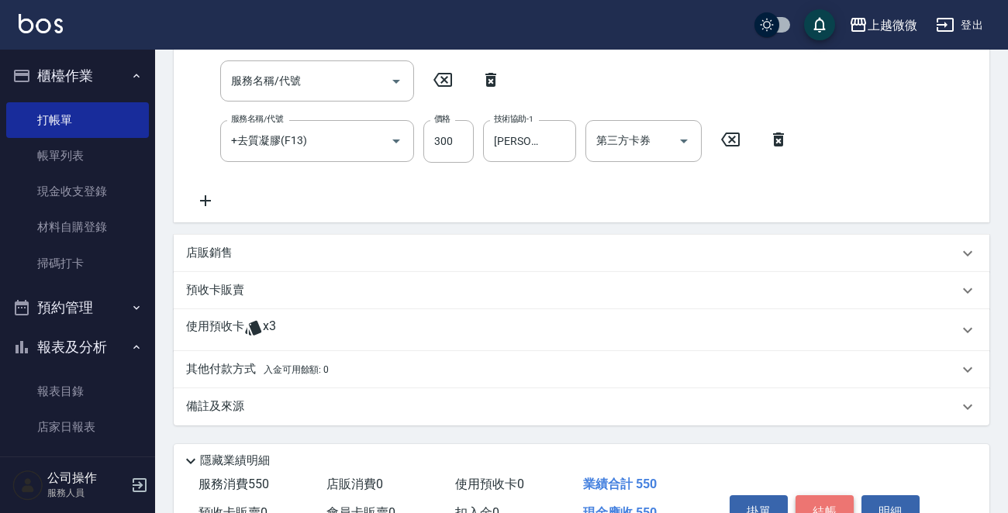
click at [830, 499] on button "結帳" at bounding box center [825, 512] width 58 height 33
type input "2025/08/12 11:04"
